Goal: Use online tool/utility: Utilize a website feature to perform a specific function

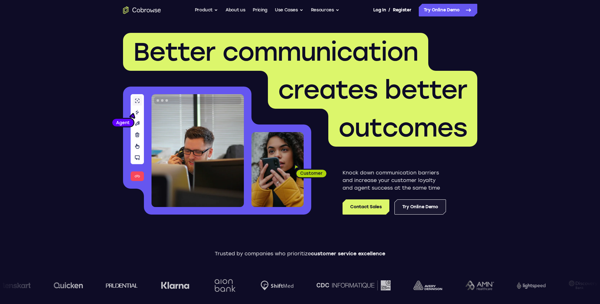
click at [418, 207] on link "Try Online Demo" at bounding box center [421, 207] width 52 height 15
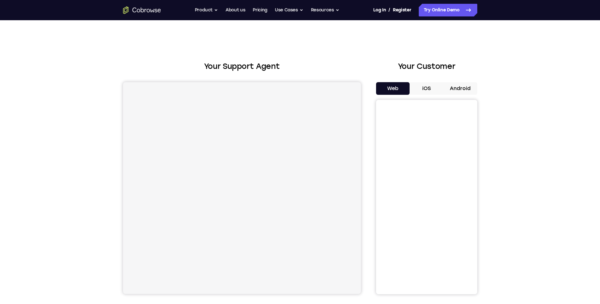
click at [463, 90] on button "Android" at bounding box center [461, 88] width 34 height 13
click at [466, 89] on button "Android" at bounding box center [461, 88] width 34 height 13
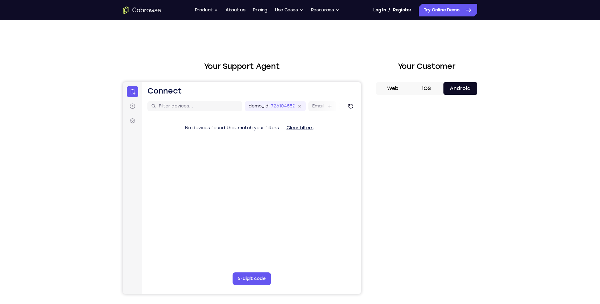
scroll to position [32, 0]
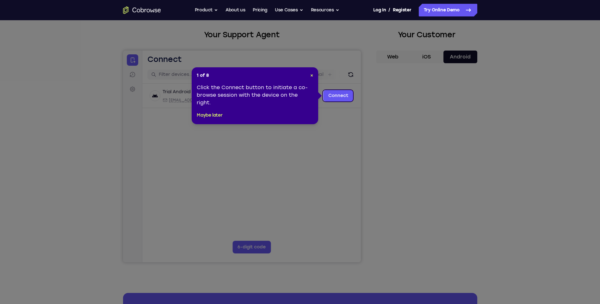
click at [408, 116] on icon at bounding box center [302, 152] width 605 height 304
click at [394, 92] on icon at bounding box center [302, 152] width 605 height 304
click at [392, 92] on icon at bounding box center [302, 152] width 605 height 304
click at [390, 93] on icon at bounding box center [302, 152] width 605 height 304
click at [311, 78] on span "×" at bounding box center [311, 75] width 3 height 5
